Goal: Find specific page/section: Find specific page/section

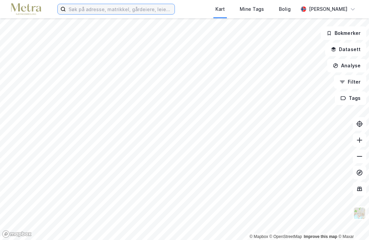
click at [98, 14] on label at bounding box center [116, 9] width 118 height 11
click at [98, 14] on input at bounding box center [120, 9] width 109 height 10
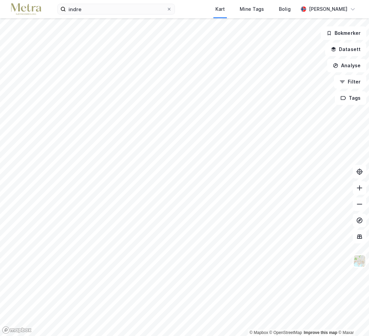
click at [369, 235] on html "indre Kart Mine Tags Bolig [PERSON_NAME] © Mapbox © OpenStreetMap Improve this …" at bounding box center [184, 168] width 369 height 336
click at [94, 13] on input "indre" at bounding box center [116, 9] width 101 height 10
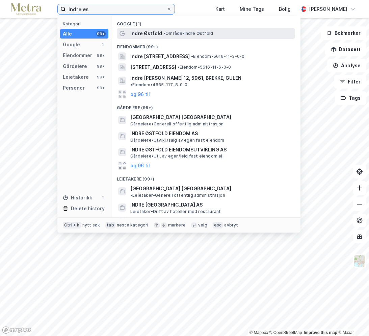
type input "indre øs"
click at [182, 33] on span "• Område • [GEOGRAPHIC_DATA]" at bounding box center [189, 33] width 50 height 5
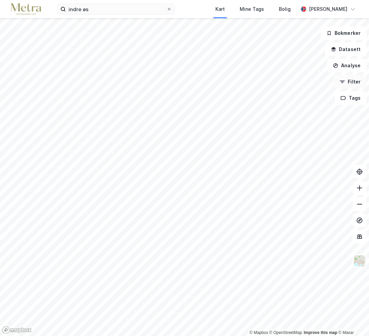
click at [358, 82] on button "Filter" at bounding box center [350, 82] width 32 height 14
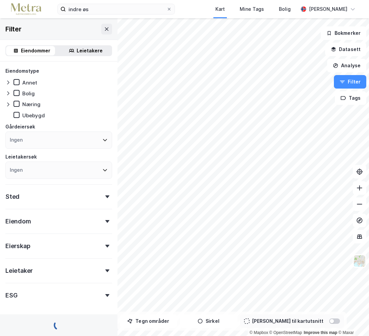
click at [36, 103] on div "Næring" at bounding box center [31, 104] width 18 height 6
click at [65, 202] on div "Sted" at bounding box center [58, 193] width 107 height 19
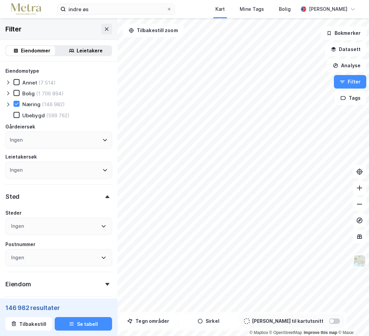
scroll to position [68, 0]
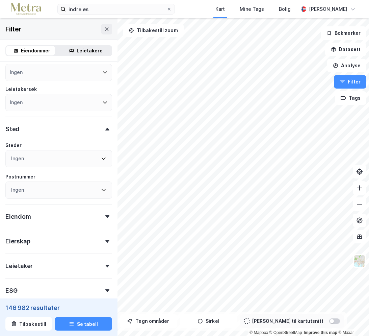
click at [60, 161] on div "Ingen" at bounding box center [58, 158] width 107 height 17
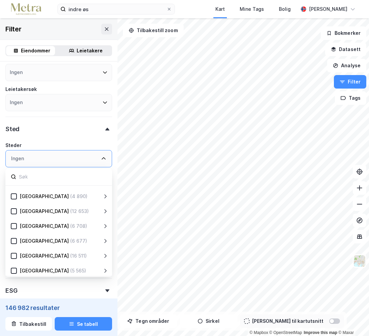
scroll to position [133, 0]
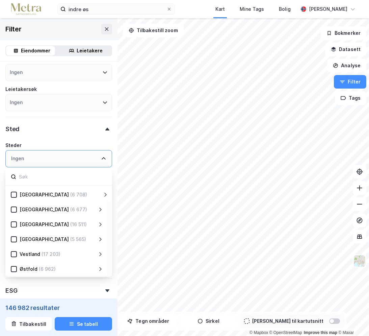
click at [99, 239] on icon at bounding box center [100, 268] width 5 height 5
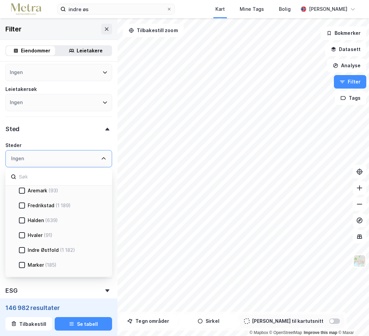
scroll to position [234, 0]
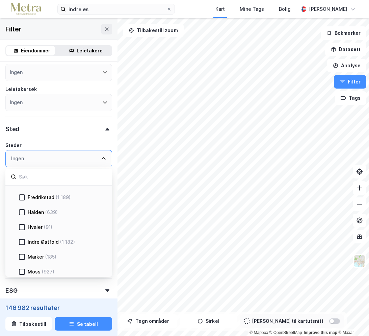
click at [55, 239] on div "Indre Østfold" at bounding box center [43, 242] width 31 height 8
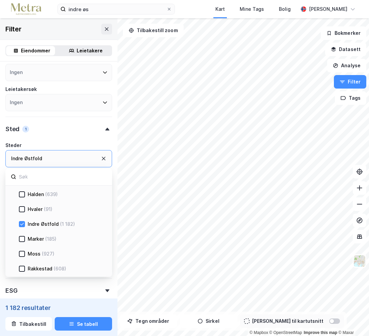
scroll to position [268, 0]
click at [43, 221] on div "Marker (185)" at bounding box center [64, 223] width 78 height 8
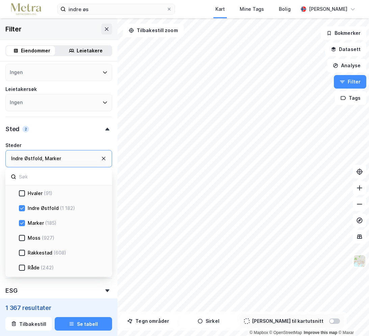
click at [50, 239] on div "Rakkestad" at bounding box center [40, 253] width 25 height 8
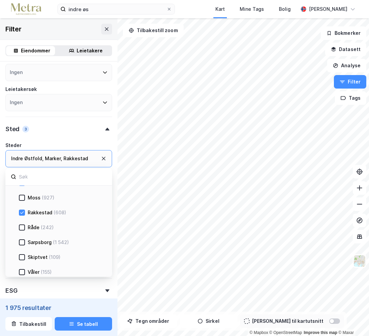
scroll to position [311, 0]
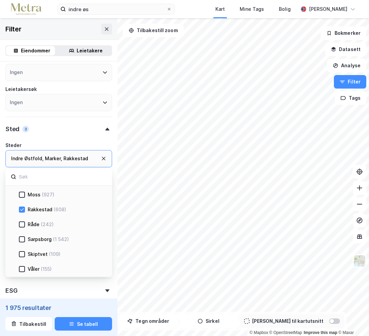
click at [49, 239] on div "(109)" at bounding box center [54, 254] width 11 height 8
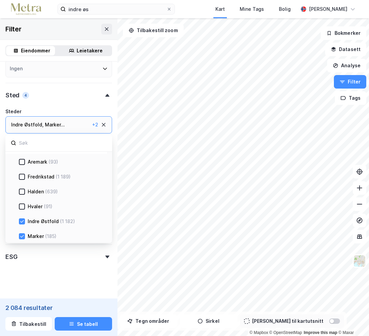
scroll to position [210, 0]
